Goal: Browse casually: Explore the website without a specific task or goal

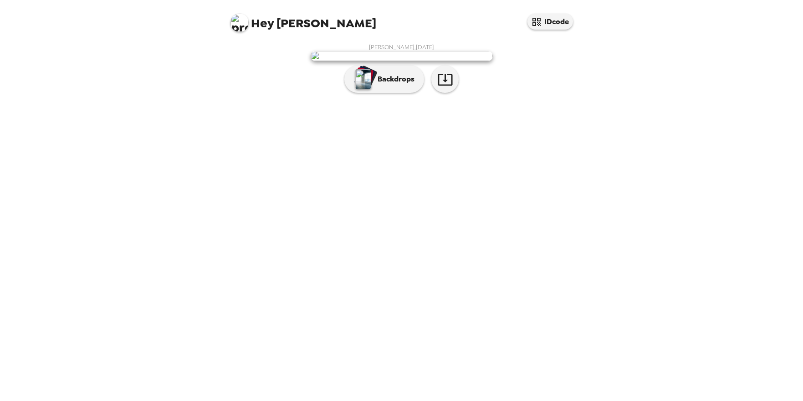
click at [285, 23] on span "Hey [PERSON_NAME]" at bounding box center [303, 19] width 146 height 20
click at [557, 23] on button "IDcode" at bounding box center [550, 22] width 46 height 16
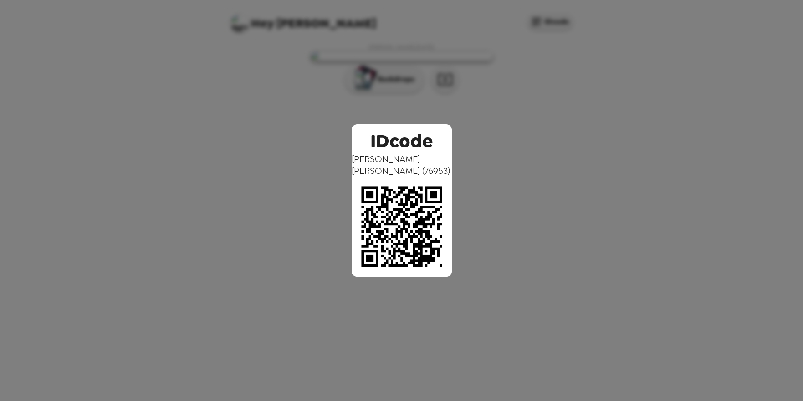
click at [570, 154] on div "IDcode [PERSON_NAME] ( 76953 )" at bounding box center [401, 200] width 803 height 401
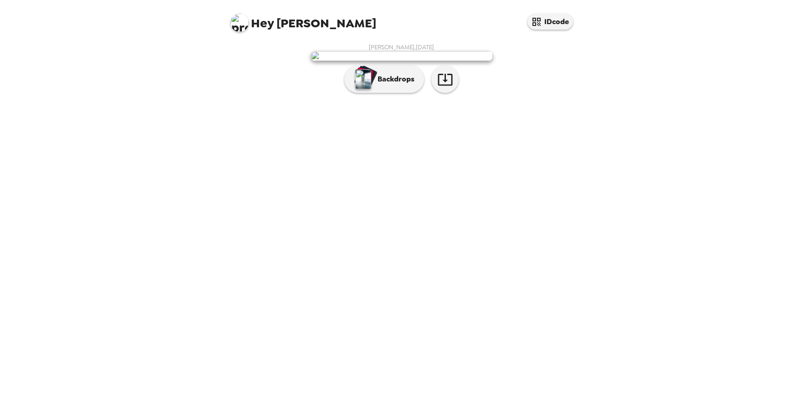
click at [239, 26] on img at bounding box center [239, 23] width 18 height 18
click at [213, 91] on div at bounding box center [401, 200] width 803 height 401
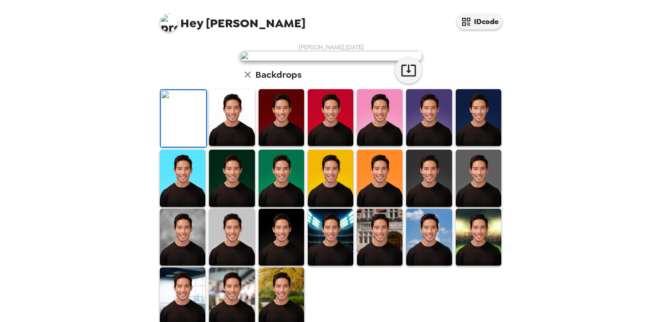
scroll to position [157, 0]
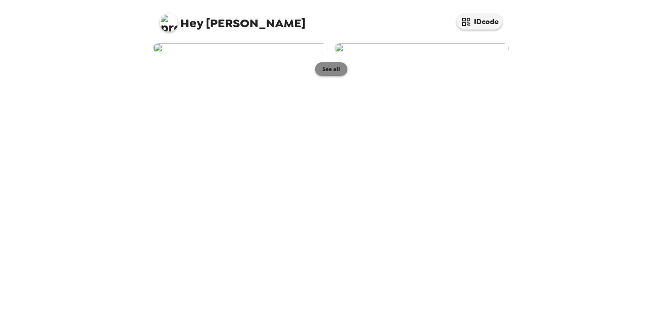
click at [327, 76] on button "See all" at bounding box center [331, 69] width 32 height 14
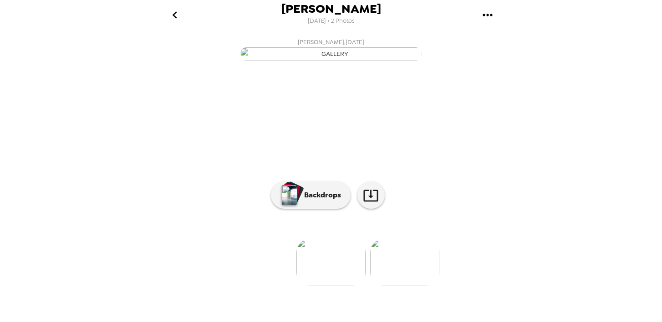
scroll to position [65, 0]
click at [335, 286] on img at bounding box center [330, 262] width 69 height 47
click at [406, 286] on img at bounding box center [404, 262] width 69 height 47
click at [321, 201] on p "Backdrops" at bounding box center [320, 195] width 41 height 11
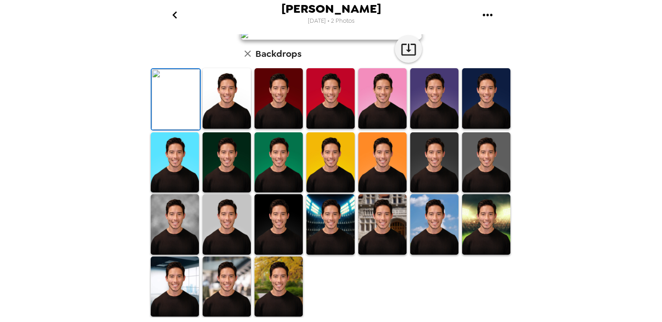
scroll to position [152, 0]
click at [333, 129] on img at bounding box center [330, 98] width 48 height 61
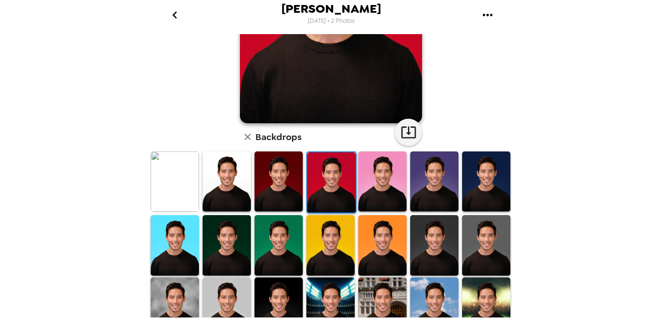
click at [273, 183] on img at bounding box center [279, 182] width 48 height 61
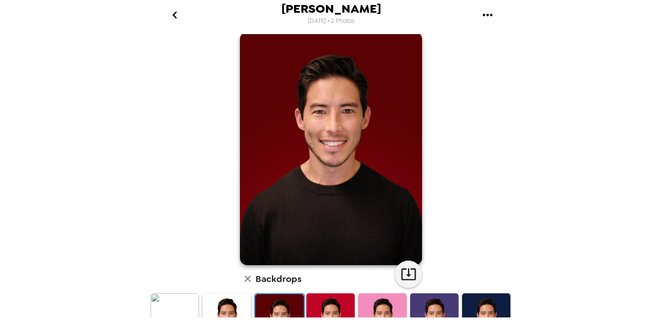
scroll to position [10, 0]
click at [173, 15] on icon "go back" at bounding box center [175, 15] width 15 height 15
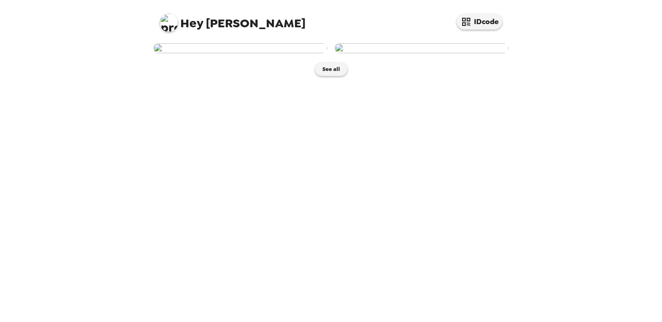
click at [247, 53] on img at bounding box center [240, 48] width 174 height 10
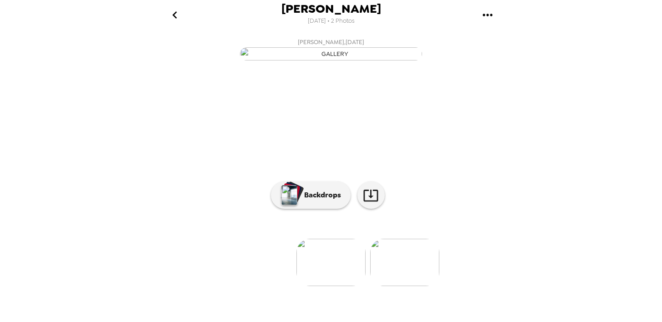
scroll to position [65, 0]
click at [321, 201] on p "Backdrops" at bounding box center [320, 195] width 41 height 11
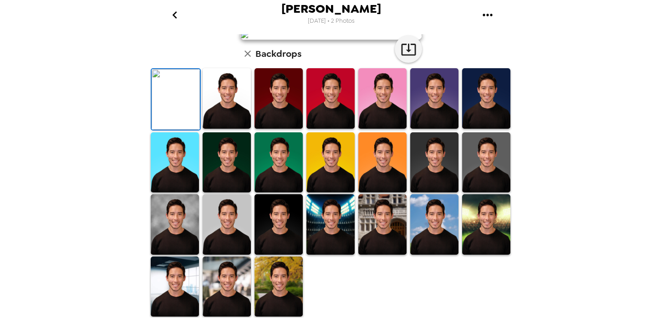
scroll to position [169, 0]
click at [485, 129] on img at bounding box center [486, 98] width 48 height 61
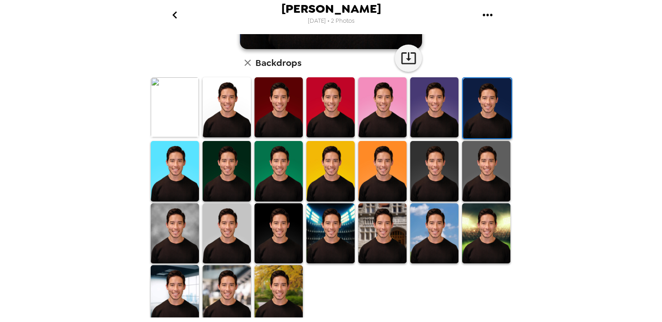
scroll to position [239, 0]
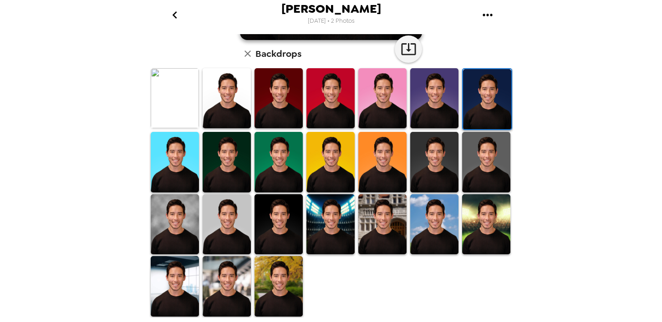
click at [439, 164] on img at bounding box center [434, 162] width 48 height 61
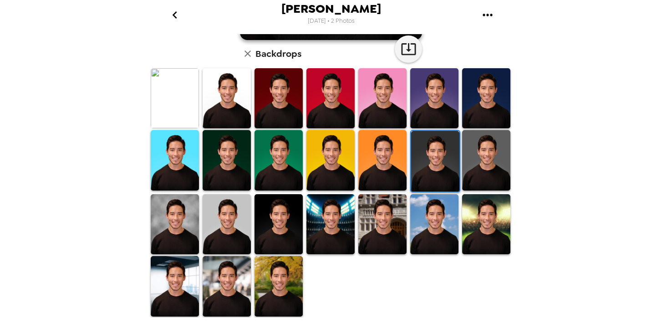
click at [472, 107] on img at bounding box center [486, 98] width 48 height 61
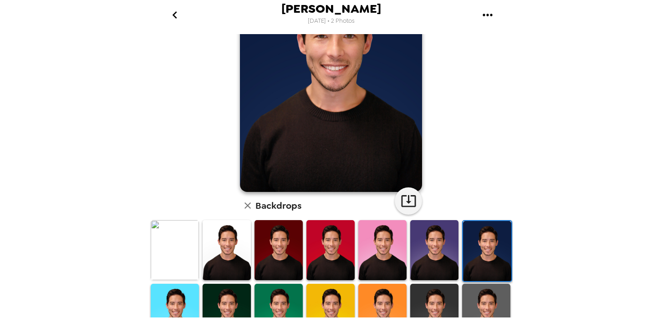
scroll to position [87, 0]
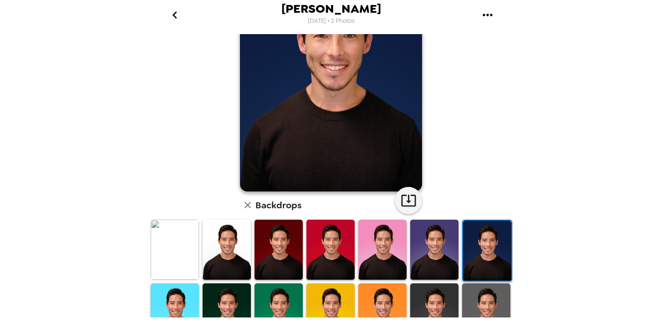
click at [437, 289] on img at bounding box center [434, 314] width 48 height 61
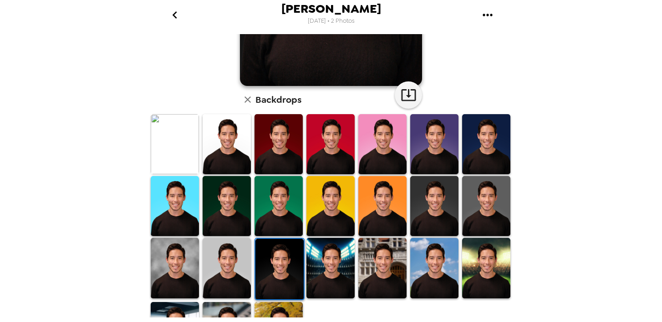
scroll to position [239, 0]
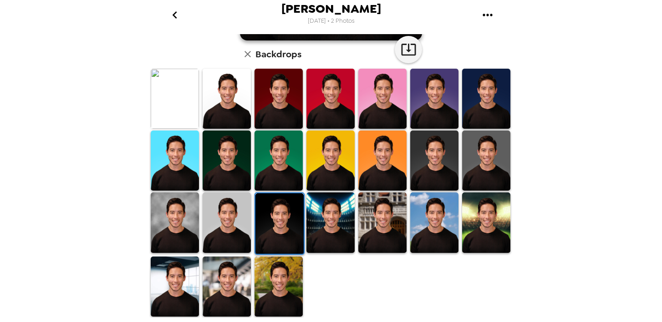
click at [278, 282] on img at bounding box center [279, 287] width 48 height 60
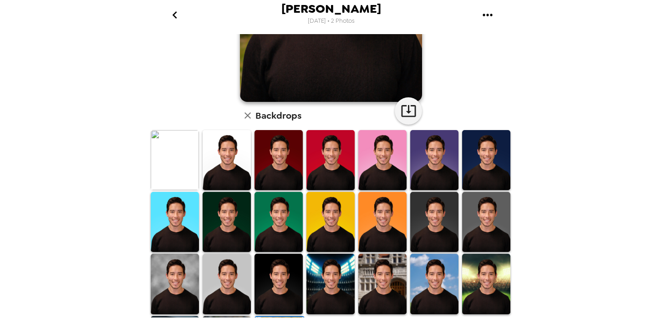
scroll to position [178, 0]
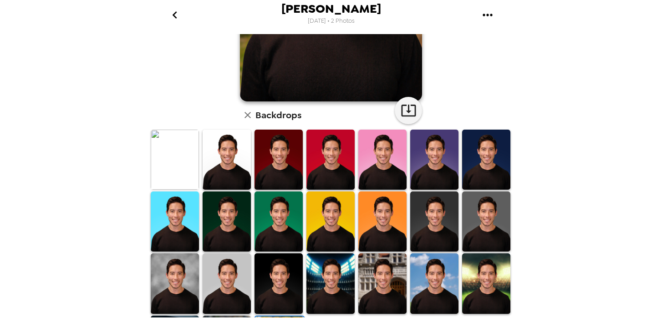
click at [444, 158] on img at bounding box center [434, 160] width 48 height 60
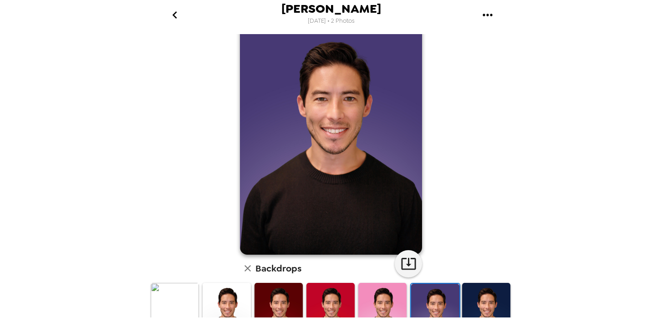
scroll to position [28, 0]
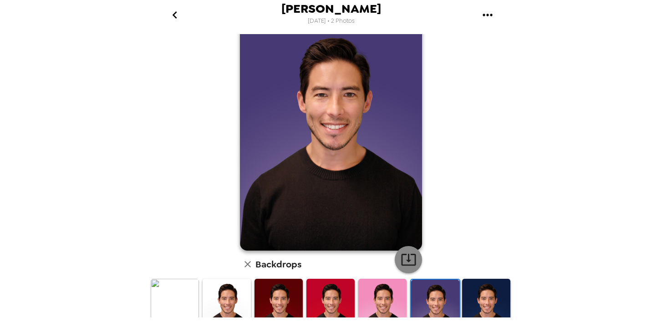
click at [409, 256] on icon "button" at bounding box center [409, 260] width 16 height 16
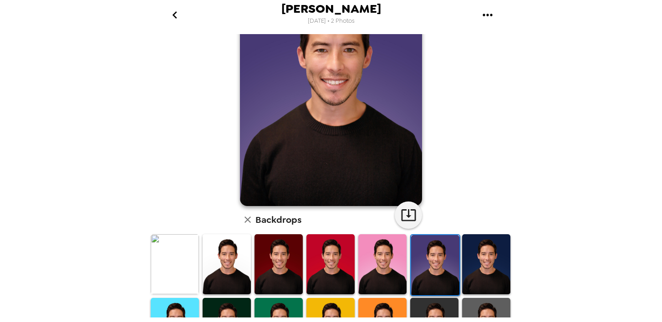
scroll to position [84, 0]
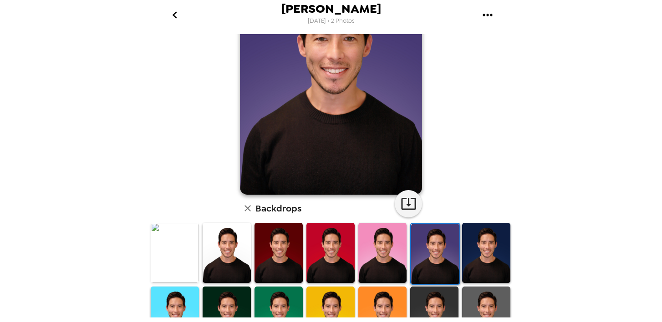
click at [233, 300] on img at bounding box center [227, 317] width 48 height 60
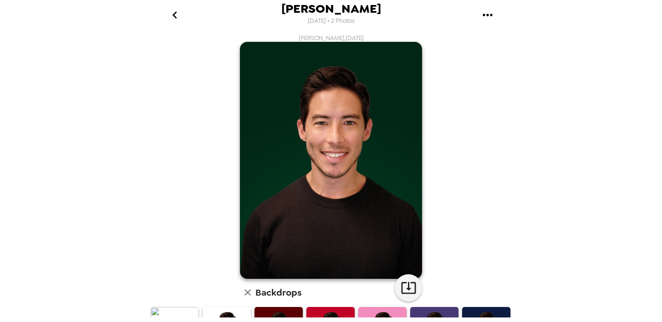
scroll to position [0, 0]
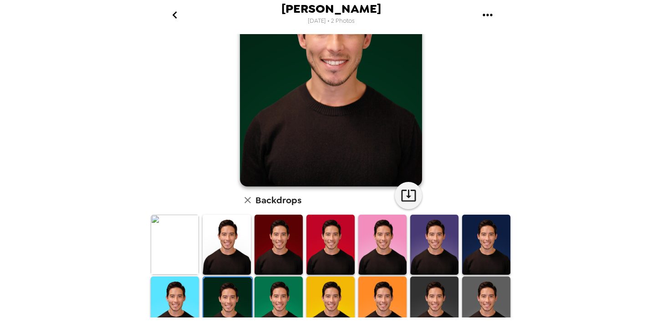
click at [288, 241] on img at bounding box center [279, 245] width 48 height 60
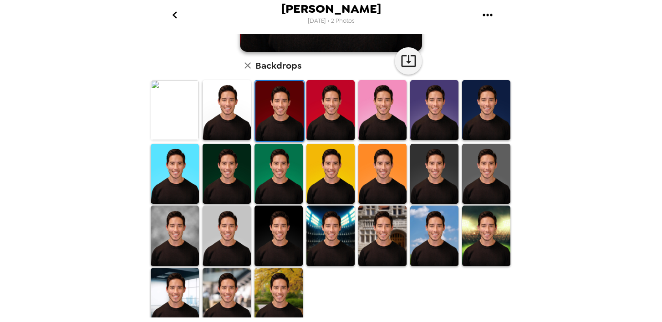
scroll to position [239, 0]
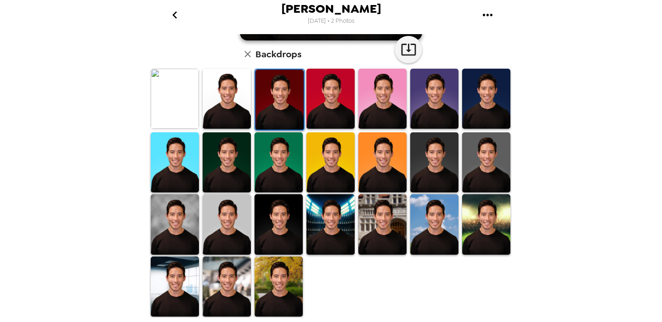
click at [484, 158] on img at bounding box center [486, 163] width 48 height 60
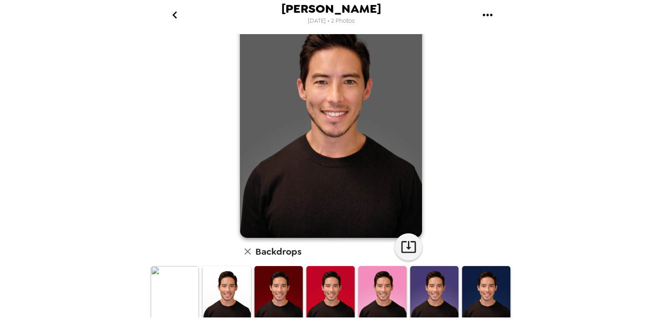
scroll to position [0, 0]
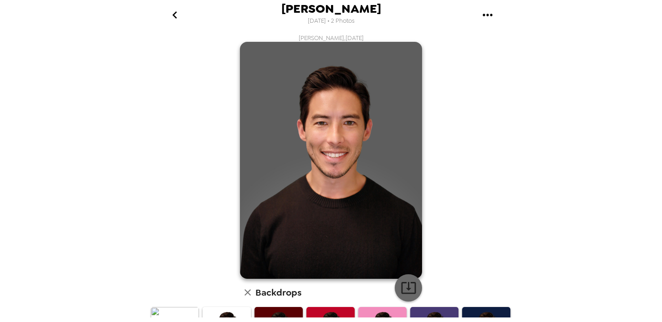
click at [408, 286] on icon "button" at bounding box center [408, 288] width 15 height 12
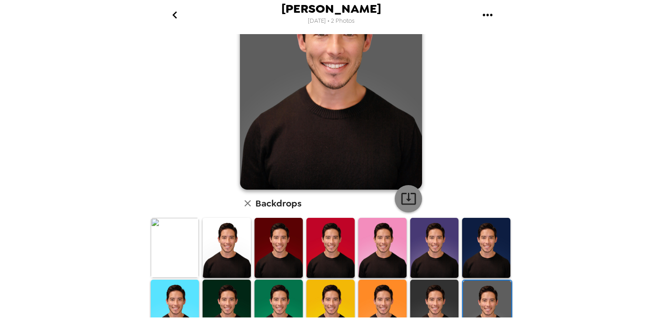
scroll to position [90, 0]
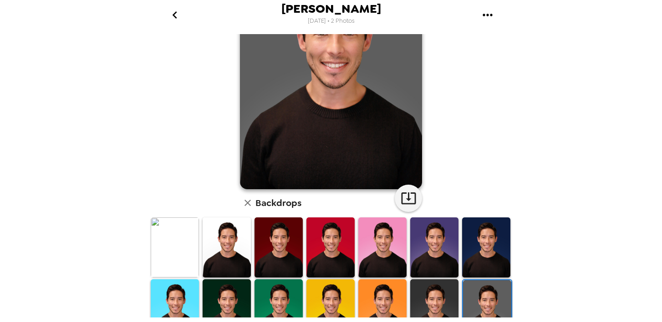
click at [488, 252] on img at bounding box center [486, 248] width 48 height 60
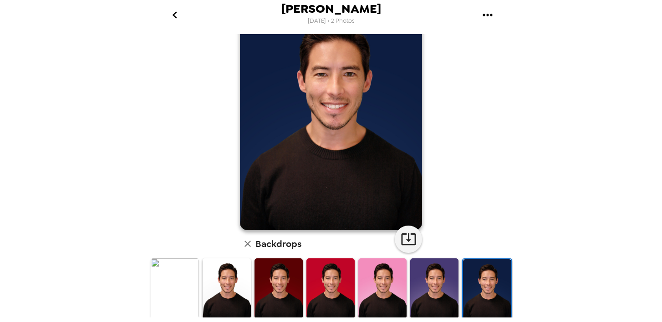
scroll to position [49, 0]
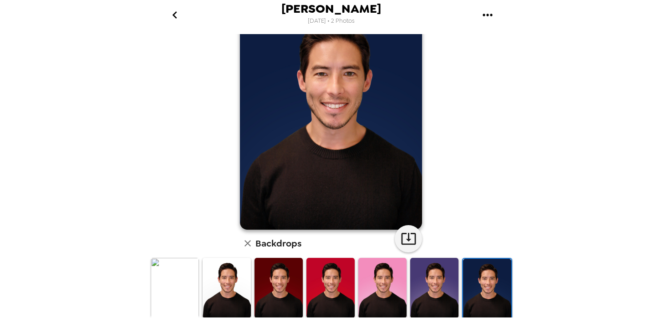
click at [443, 279] on img at bounding box center [434, 288] width 48 height 60
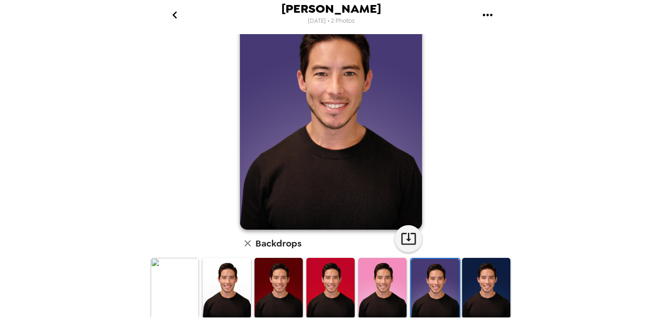
scroll to position [0, 0]
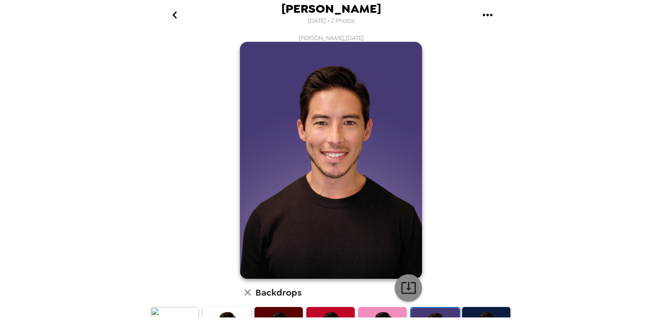
click at [411, 287] on icon "button" at bounding box center [409, 288] width 16 height 16
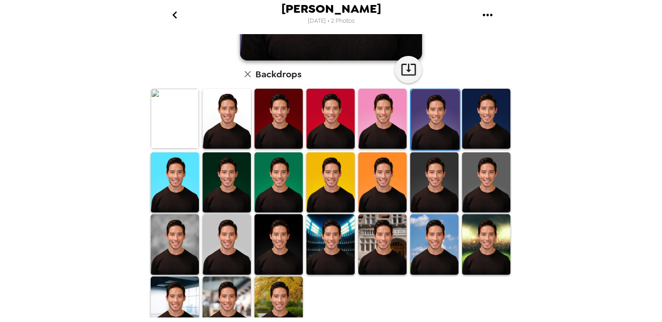
scroll to position [222, 0]
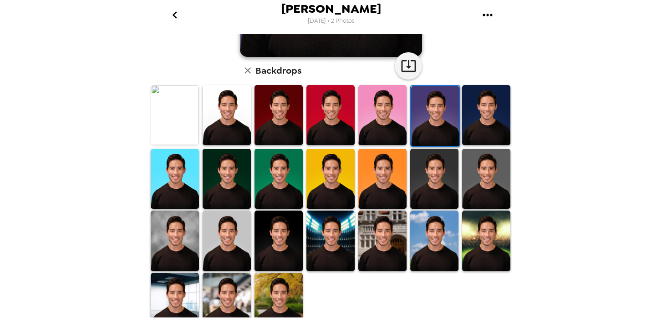
click at [283, 245] on img at bounding box center [279, 241] width 48 height 60
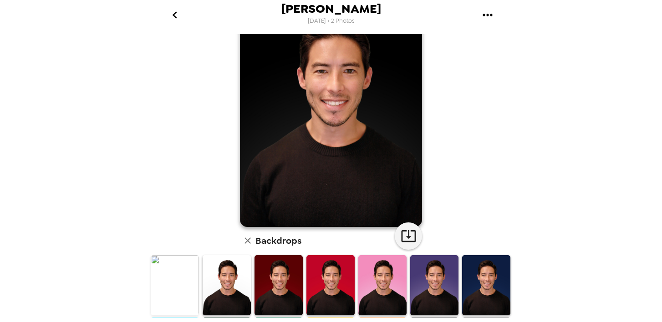
scroll to position [0, 0]
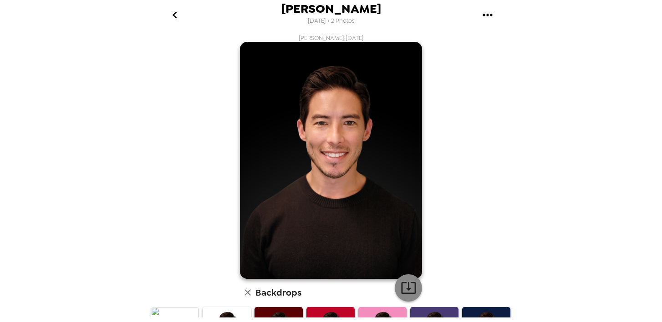
click at [415, 286] on icon "button" at bounding box center [408, 288] width 15 height 12
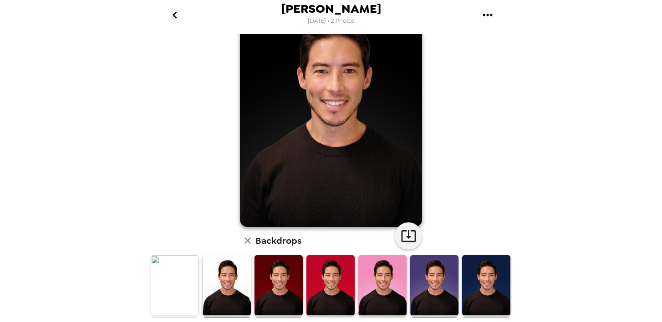
scroll to position [65, 0]
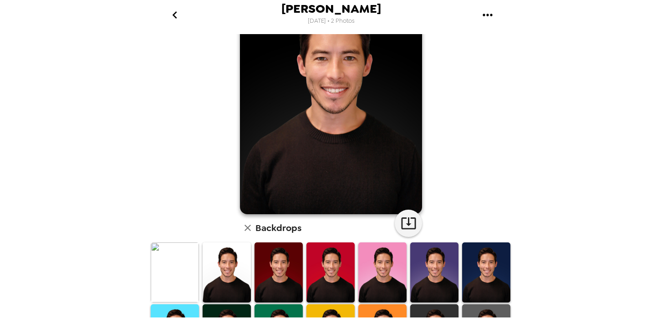
click at [220, 275] on img at bounding box center [227, 273] width 48 height 60
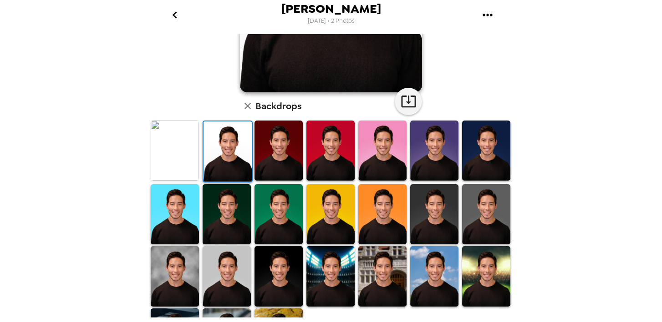
scroll to position [229, 0]
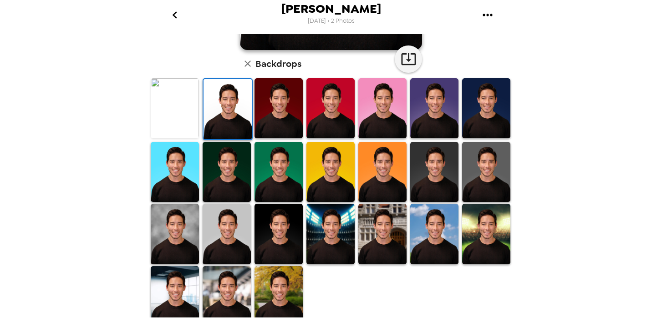
click at [160, 231] on img at bounding box center [175, 234] width 48 height 60
